Goal: Task Accomplishment & Management: Manage account settings

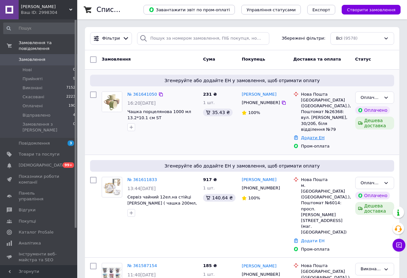
click at [315, 135] on link "Додати ЕН" at bounding box center [312, 137] width 23 height 5
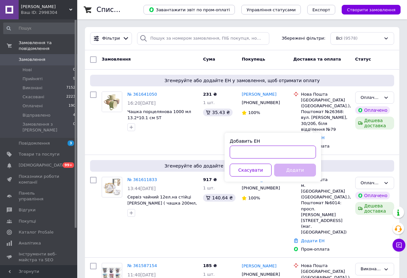
click at [273, 156] on input "Добавить ЕН" at bounding box center [273, 151] width 86 height 13
type input "59001453781581"
click at [290, 166] on button "Додати" at bounding box center [295, 169] width 42 height 13
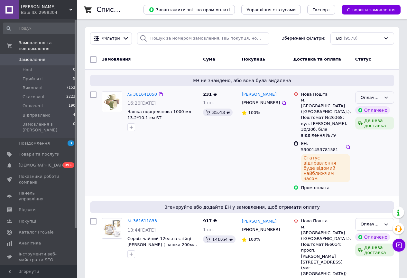
click at [386, 96] on icon at bounding box center [385, 97] width 5 height 5
click at [373, 121] on li "Виконано" at bounding box center [374, 123] width 38 height 12
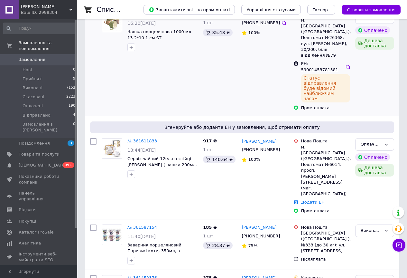
scroll to position [96, 0]
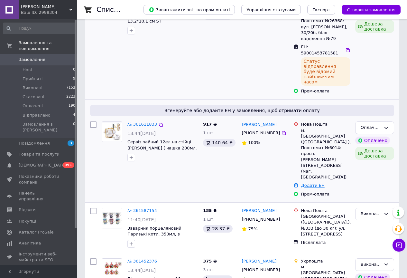
click at [313, 183] on link "Додати ЕН" at bounding box center [312, 185] width 23 height 5
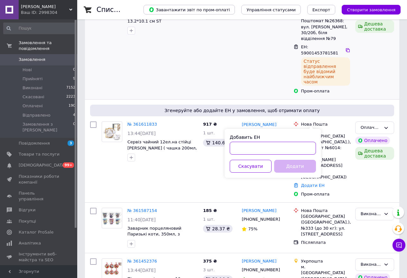
click at [274, 149] on input "Добавить ЕН" at bounding box center [273, 147] width 86 height 13
type input "59001453780871"
click at [287, 166] on button "Додати" at bounding box center [295, 166] width 42 height 13
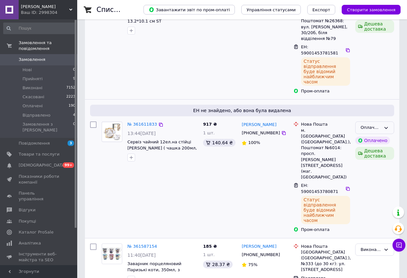
click at [386, 127] on icon at bounding box center [386, 128] width 4 height 2
click at [374, 147] on li "Виконано" at bounding box center [374, 153] width 38 height 12
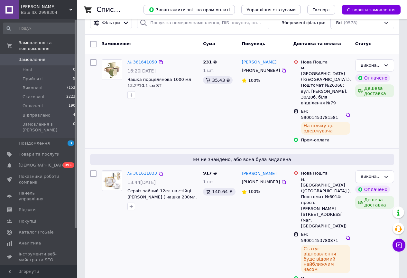
scroll to position [0, 0]
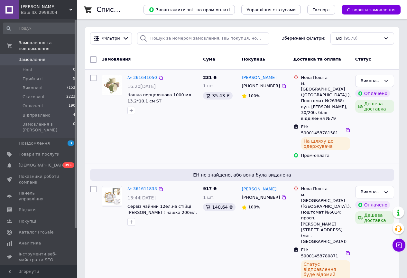
click at [32, 57] on span "Замовлення" at bounding box center [32, 60] width 27 height 6
click at [157, 204] on span "Сервіз чайний 12ел.на стійці Селія ( чашка 200мл, блюдце 14см)" at bounding box center [161, 212] width 69 height 17
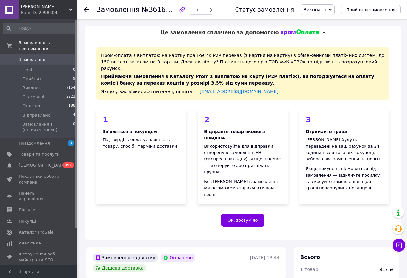
scroll to position [161, 0]
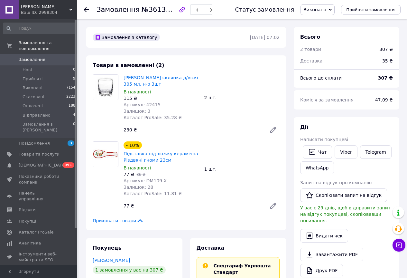
click at [86, 10] on use at bounding box center [86, 9] width 5 height 5
